Goal: Contribute content: Contribute content

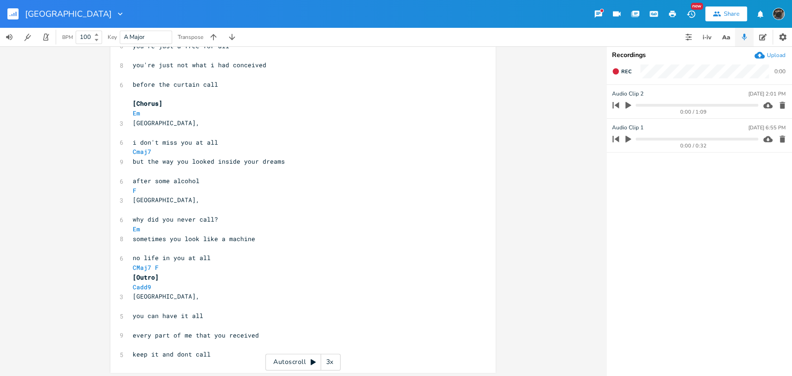
scroll to position [377, 0]
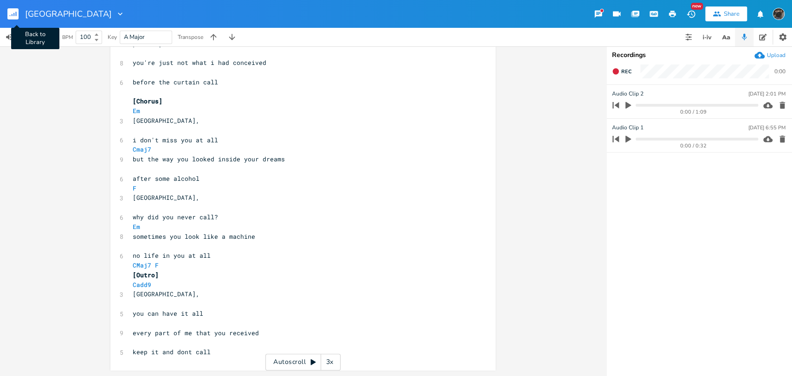
click at [17, 12] on rect "button" at bounding box center [12, 13] width 11 height 11
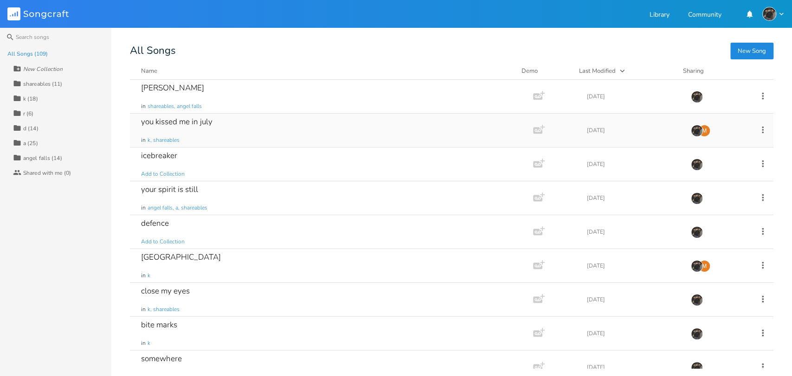
click at [200, 131] on div "you kissed me in july in k, shareables" at bounding box center [329, 130] width 377 height 33
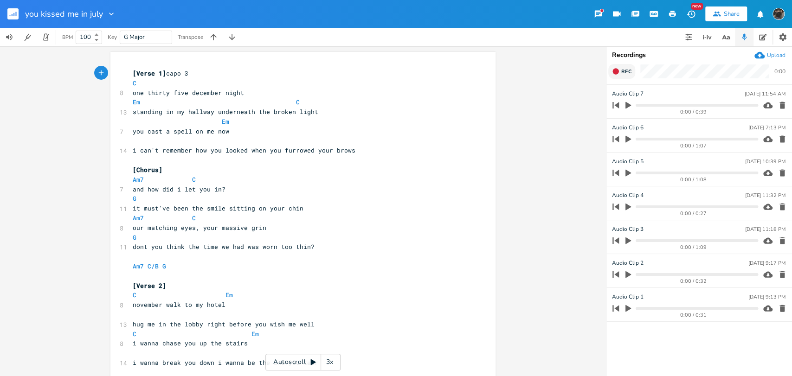
click at [616, 78] on button "Rec" at bounding box center [621, 71] width 27 height 15
click at [616, 78] on button "End" at bounding box center [621, 71] width 27 height 15
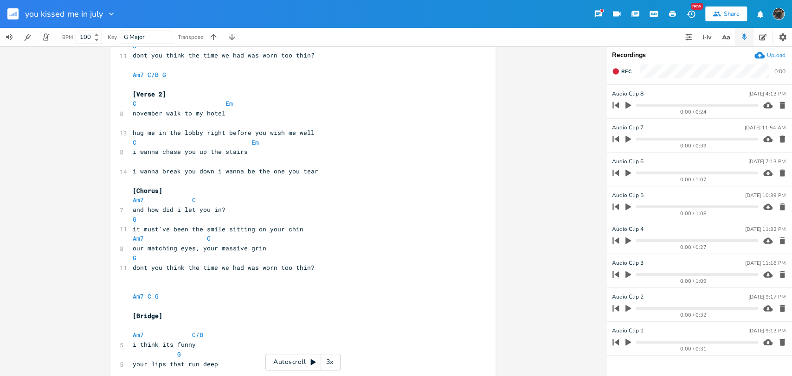
scroll to position [212, 0]
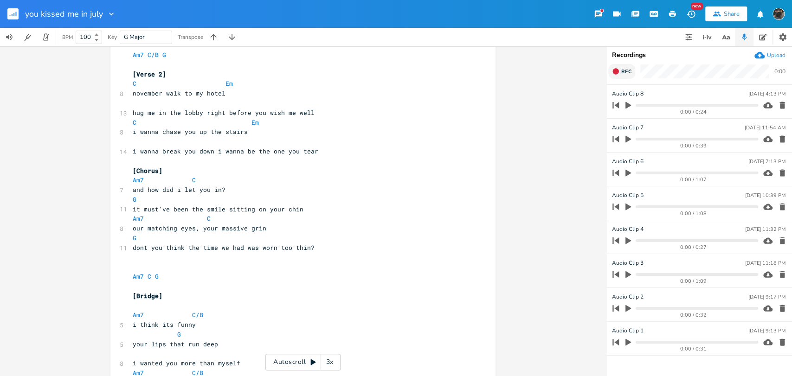
click at [621, 65] on button "Rec" at bounding box center [621, 71] width 27 height 15
click at [624, 71] on span "End" at bounding box center [626, 71] width 11 height 7
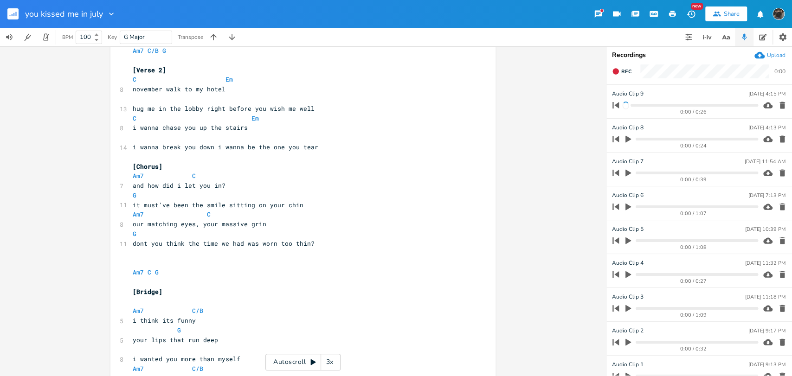
scroll to position [336, 0]
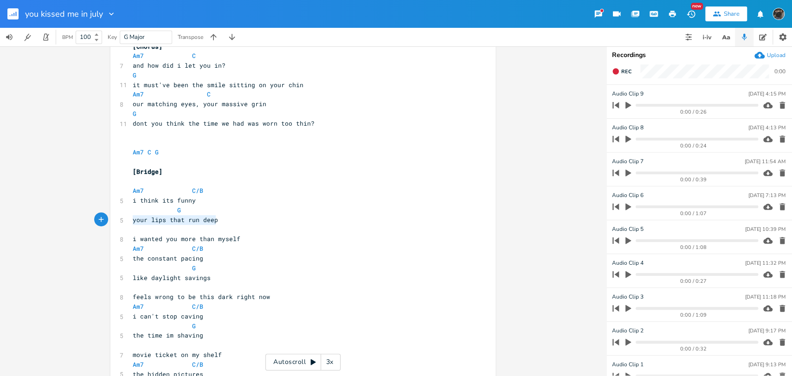
drag, startPoint x: 230, startPoint y: 220, endPoint x: 130, endPoint y: 217, distance: 100.3
click at [131, 217] on pre "your lips that run deep" at bounding box center [298, 220] width 335 height 10
type textarea "yoi"
type textarea "u never touched me"
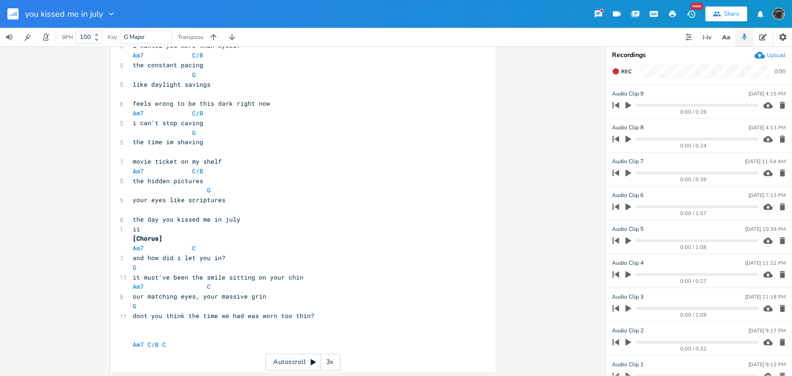
scroll to position [531, 0]
click at [190, 341] on pre "Am7 C/B C" at bounding box center [298, 343] width 335 height 10
type textarea "G"
